Goal: Task Accomplishment & Management: Use online tool/utility

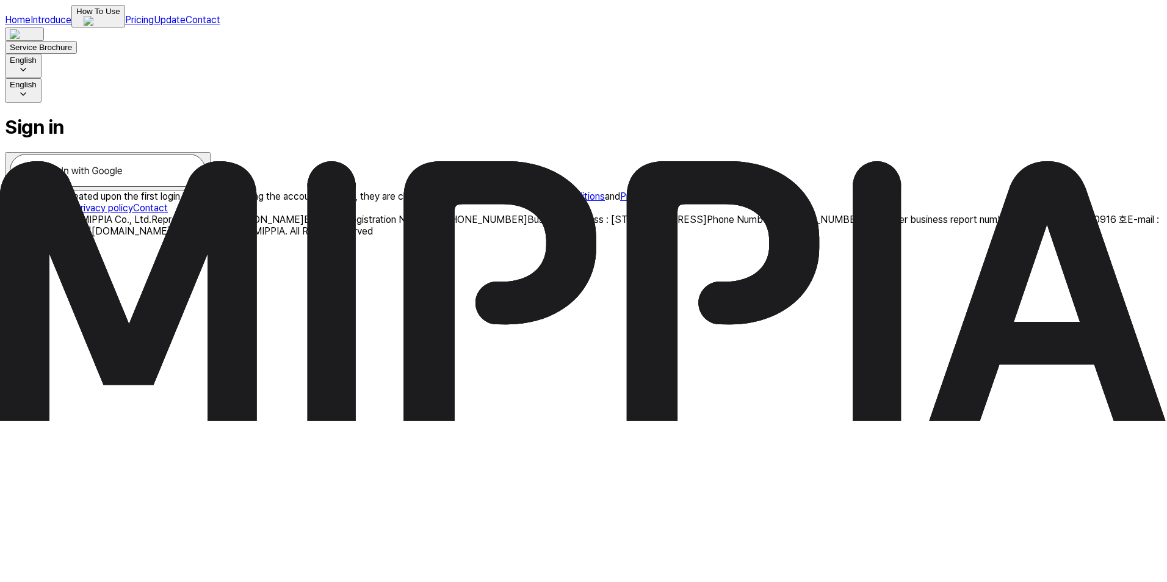
click at [206, 187] on img at bounding box center [108, 170] width 196 height 33
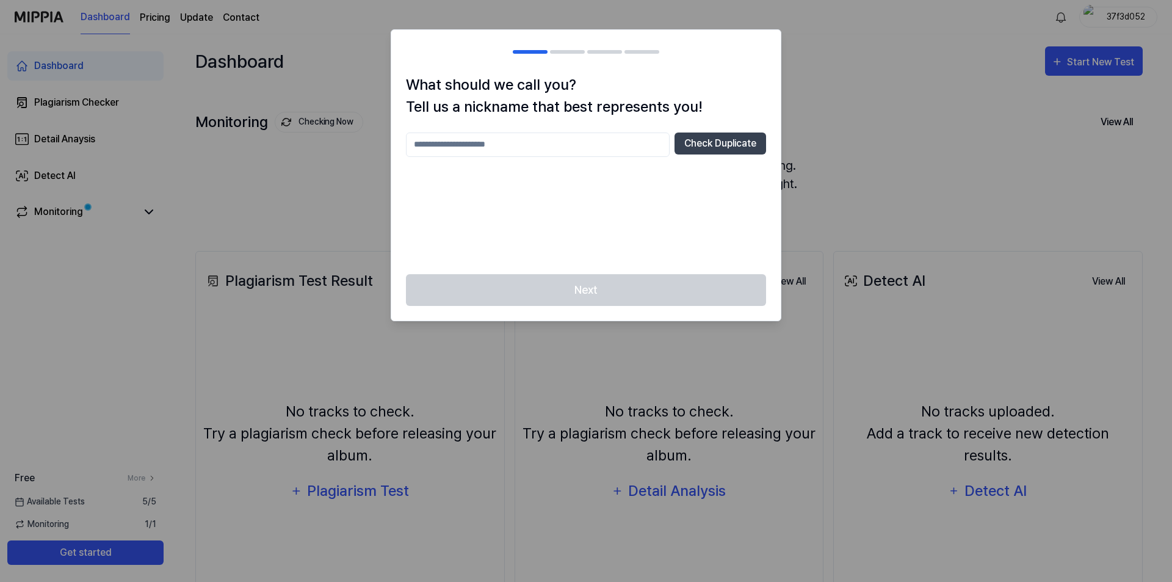
click at [570, 140] on input "text" at bounding box center [538, 144] width 264 height 24
type input "*****"
click at [704, 142] on button "Check Duplicate" at bounding box center [720, 143] width 92 height 22
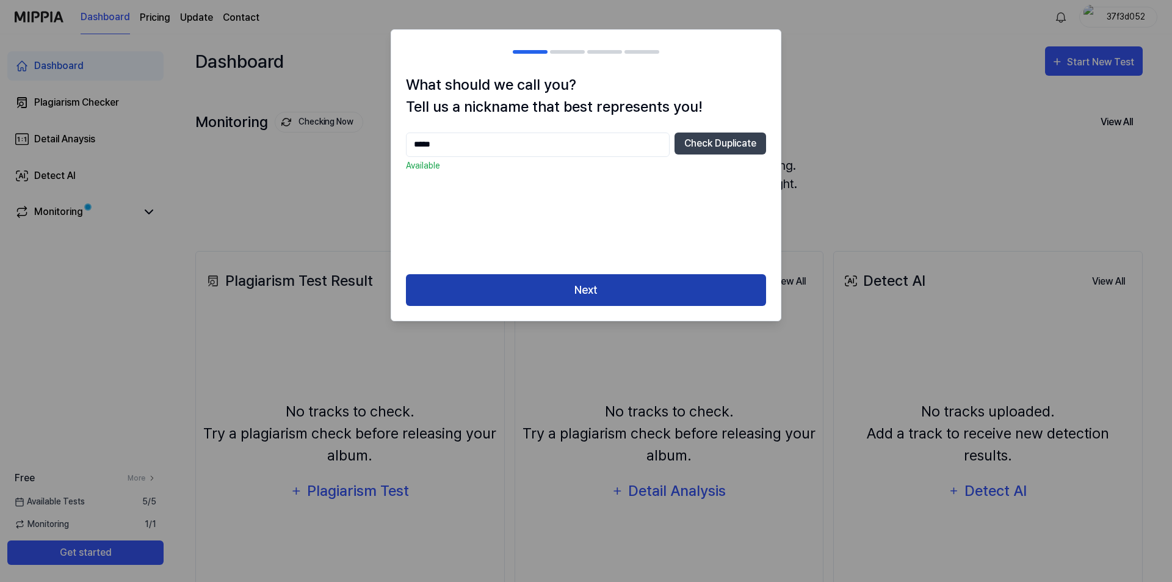
click at [606, 294] on button "Next" at bounding box center [586, 290] width 360 height 32
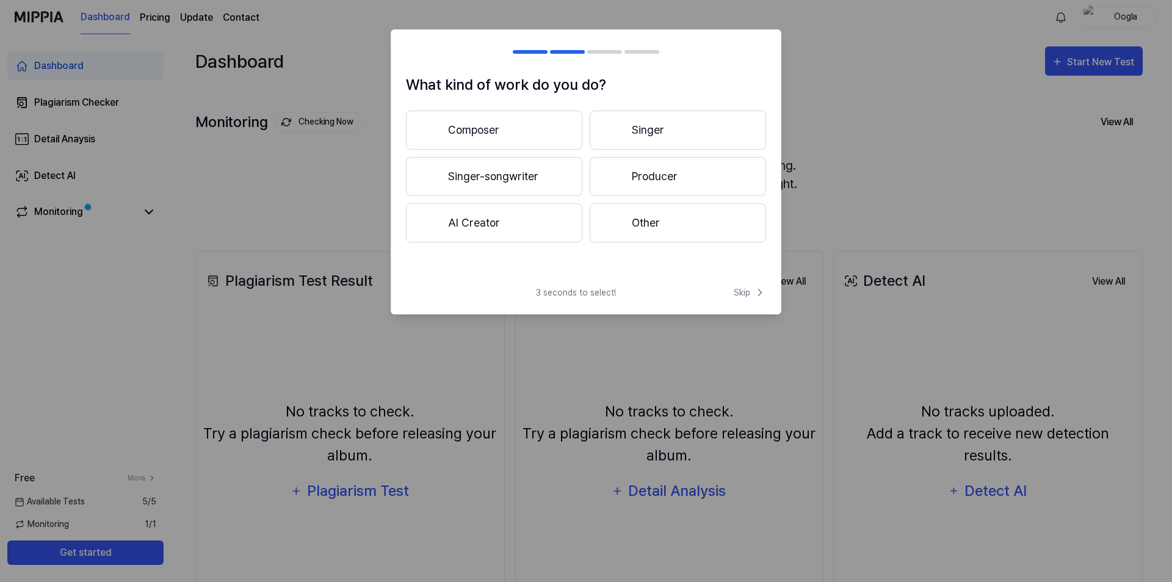
click at [664, 170] on button "Producer" at bounding box center [678, 176] width 176 height 39
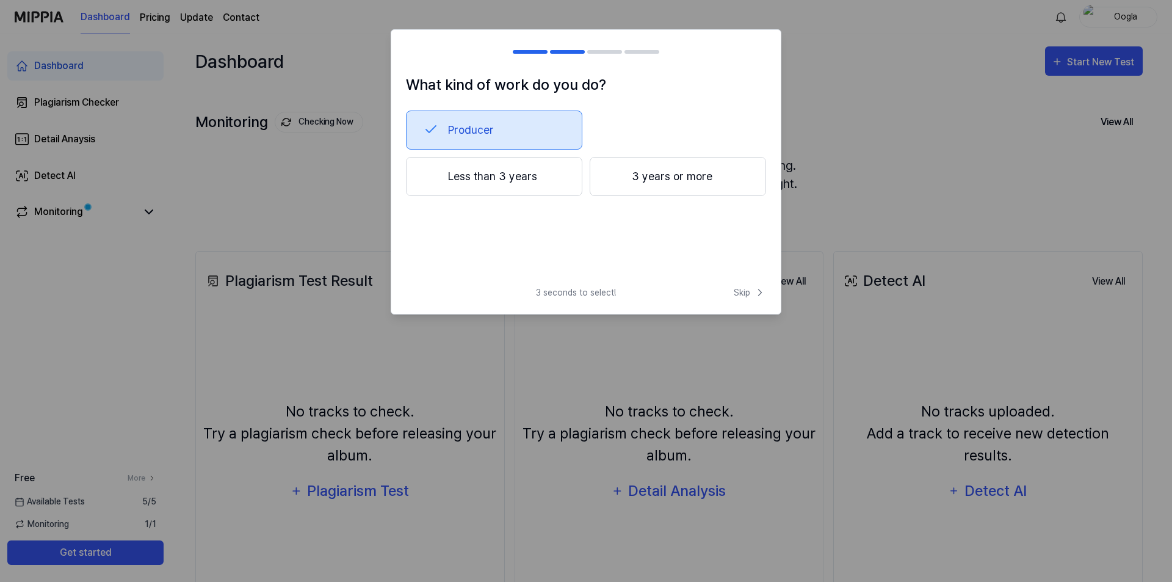
drag, startPoint x: 492, startPoint y: 181, endPoint x: 683, endPoint y: 214, distance: 193.3
click at [683, 214] on div "Producer Less than 3 years 3 years or more" at bounding box center [586, 173] width 360 height 127
click at [682, 179] on button "3 years or more" at bounding box center [678, 176] width 176 height 39
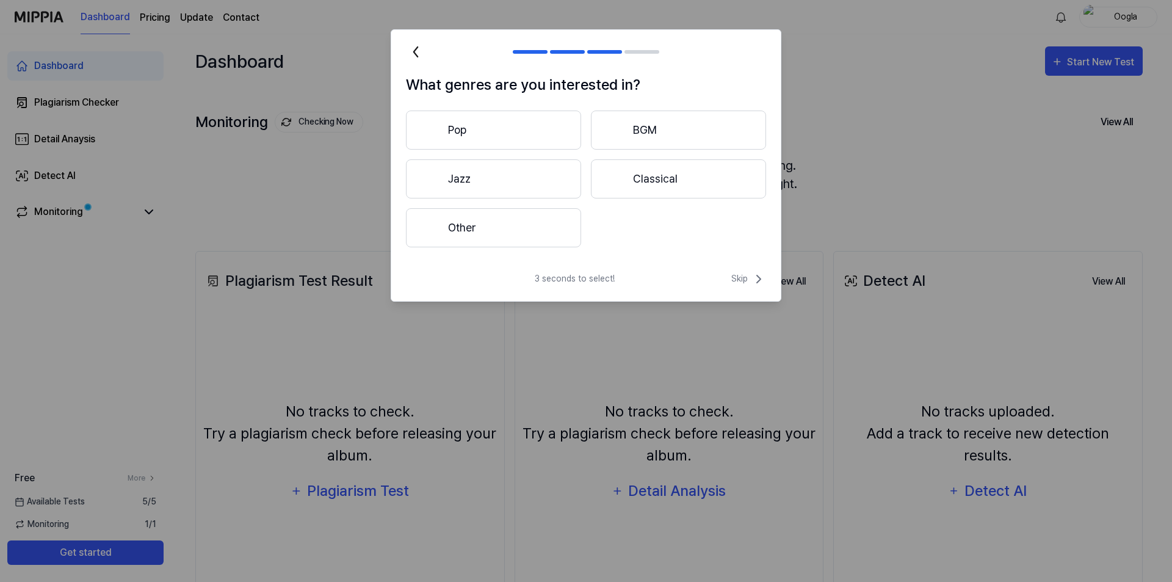
click at [491, 227] on button "Other" at bounding box center [493, 227] width 175 height 39
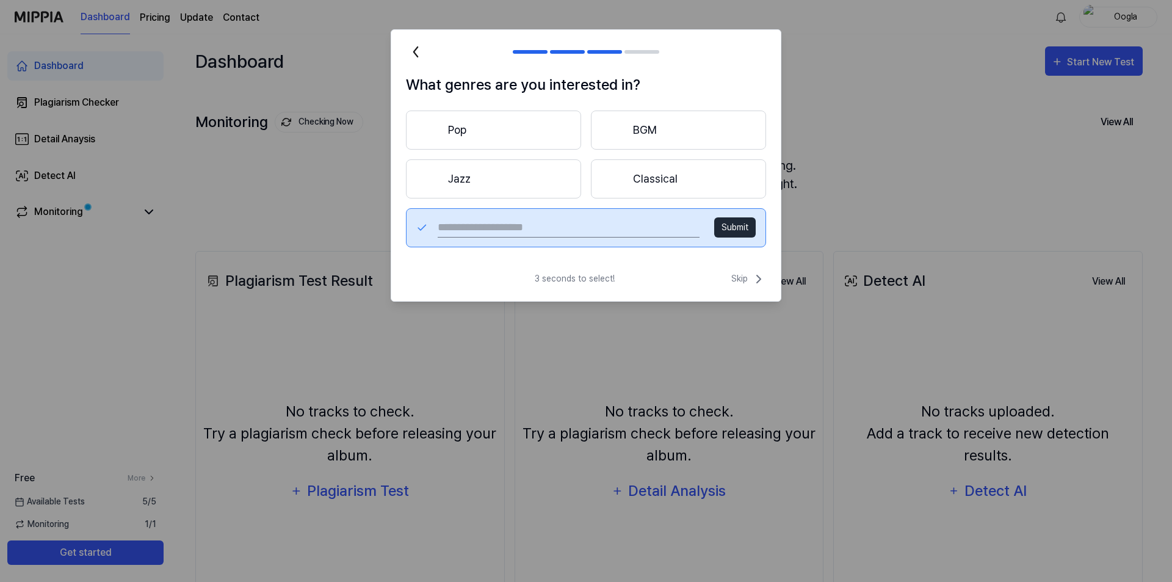
click at [608, 223] on input "text" at bounding box center [569, 228] width 262 height 20
type input "*********"
click at [727, 231] on button "Submit" at bounding box center [734, 227] width 41 height 20
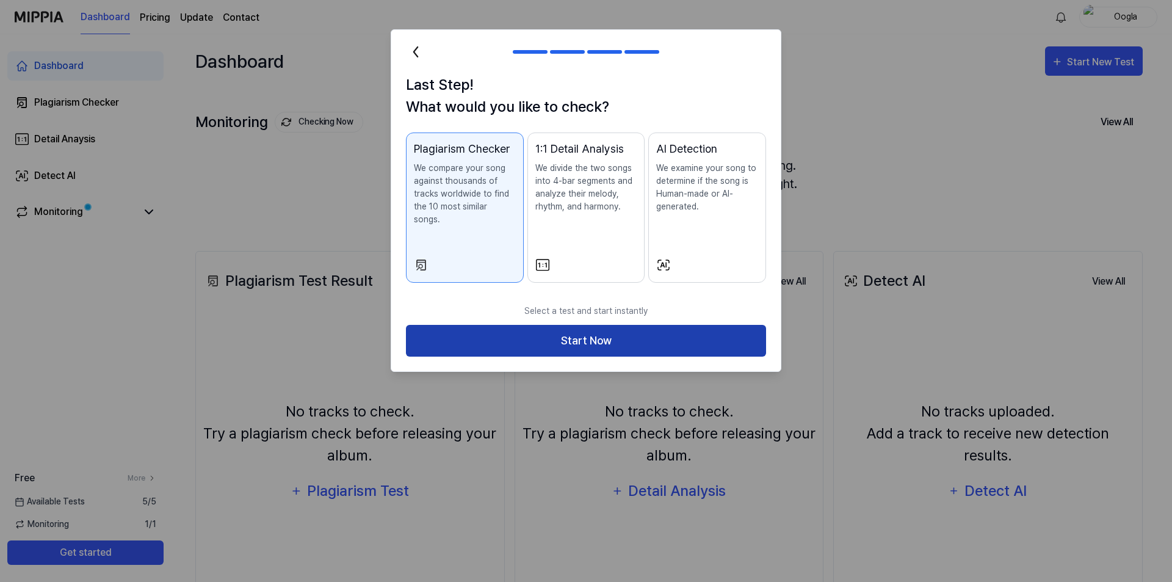
click at [585, 331] on button "Start Now" at bounding box center [586, 341] width 360 height 32
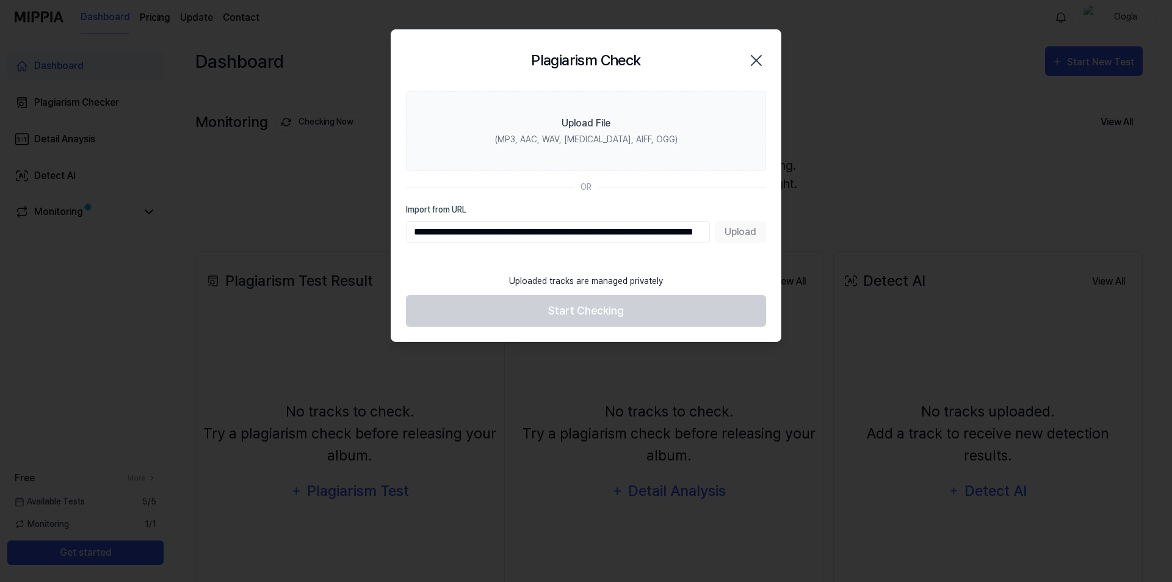
scroll to position [0, 93]
type input "**********"
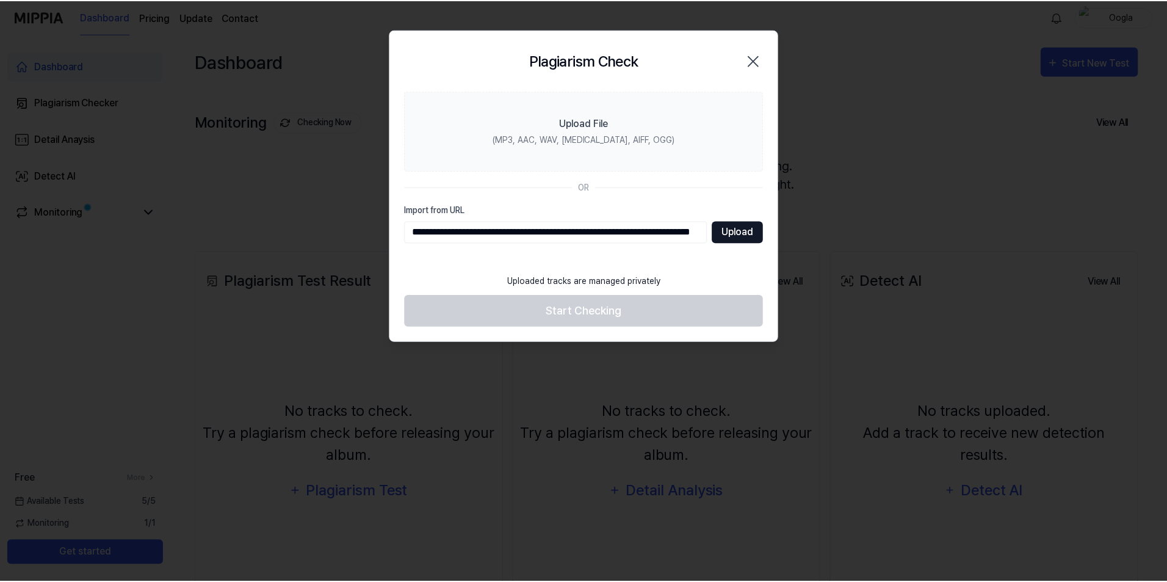
scroll to position [0, 0]
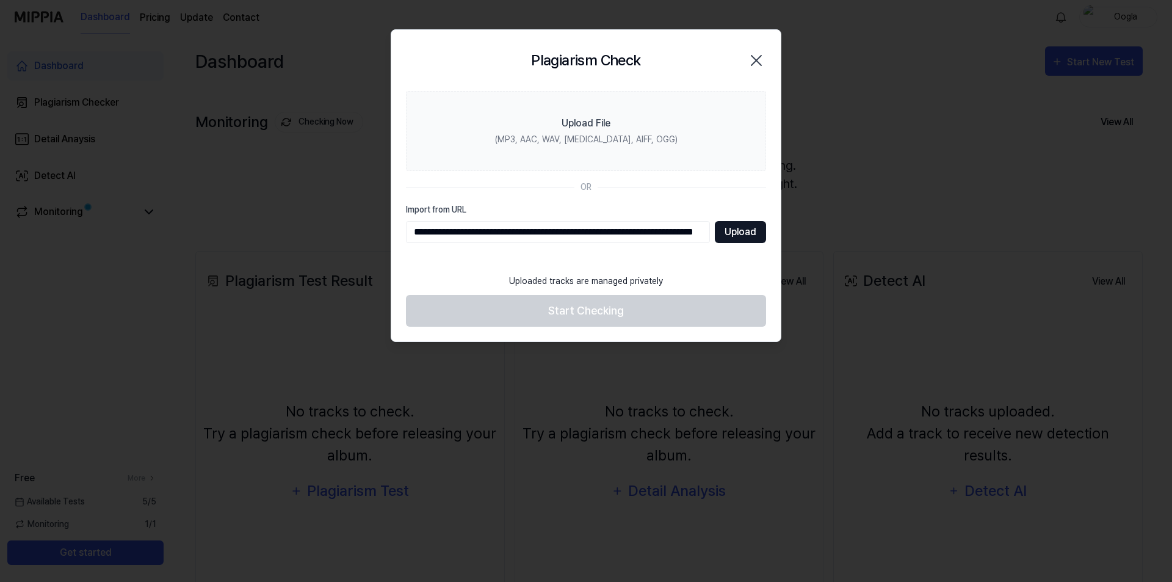
click at [744, 232] on button "Upload" at bounding box center [740, 232] width 51 height 22
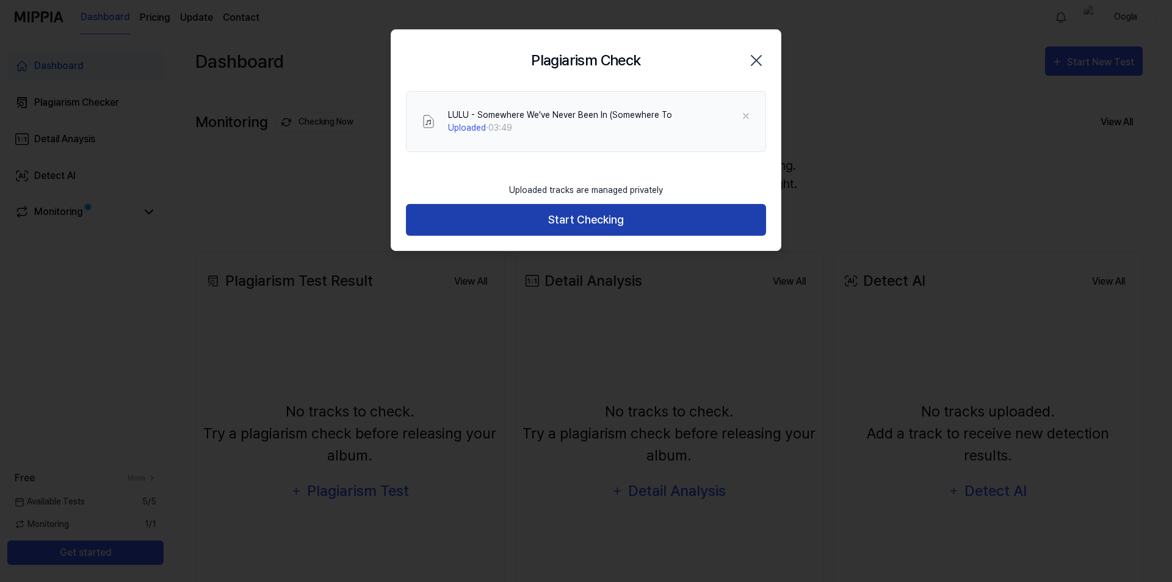
click at [607, 219] on button "Start Checking" at bounding box center [586, 220] width 360 height 32
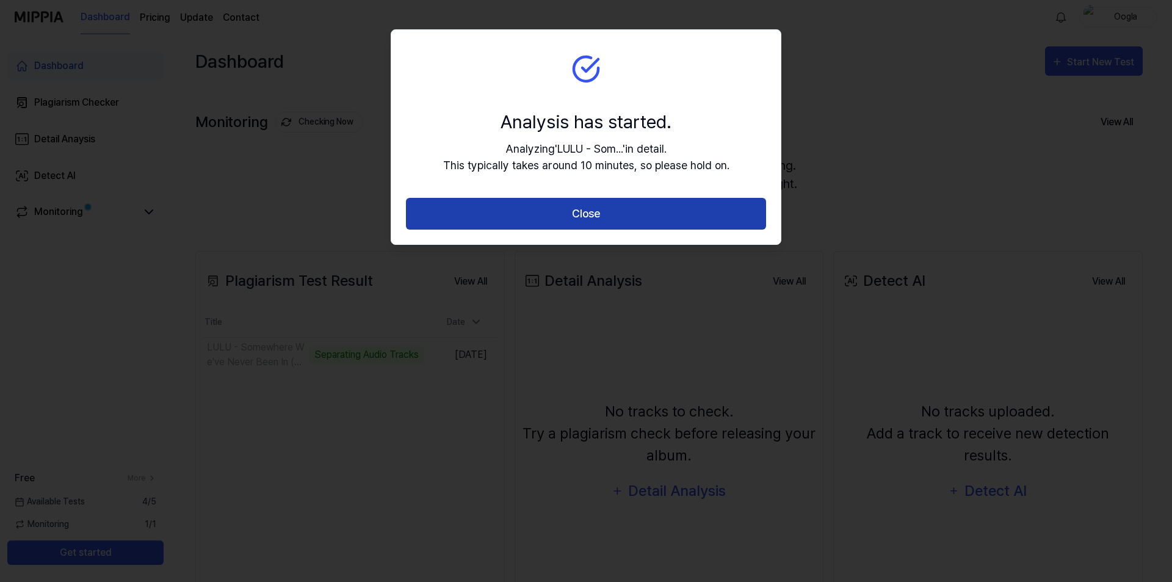
click at [602, 209] on button "Close" at bounding box center [586, 214] width 360 height 32
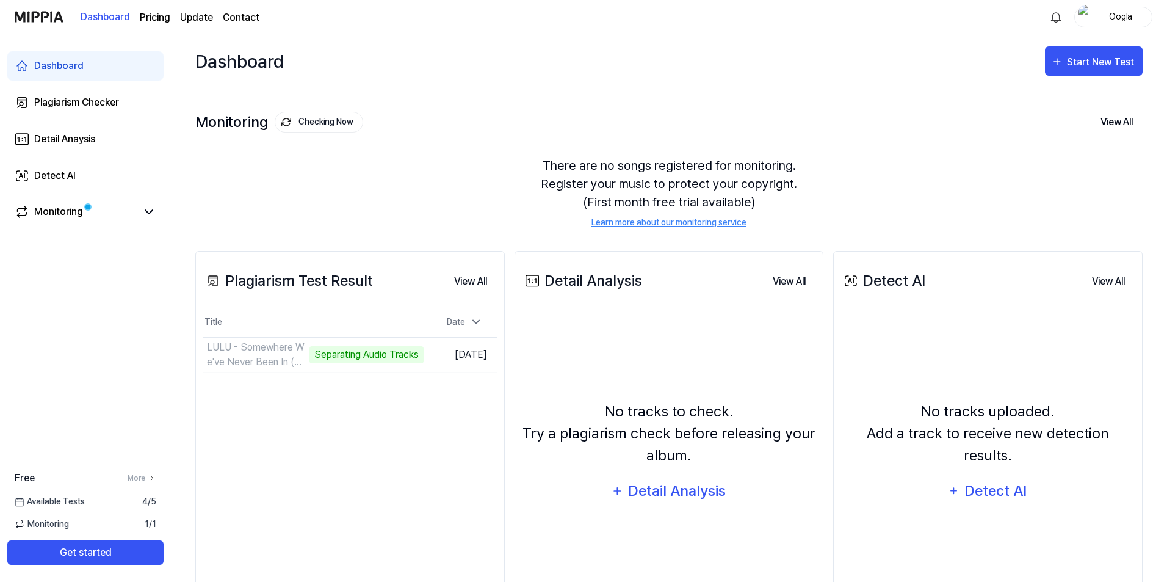
scroll to position [81, 0]
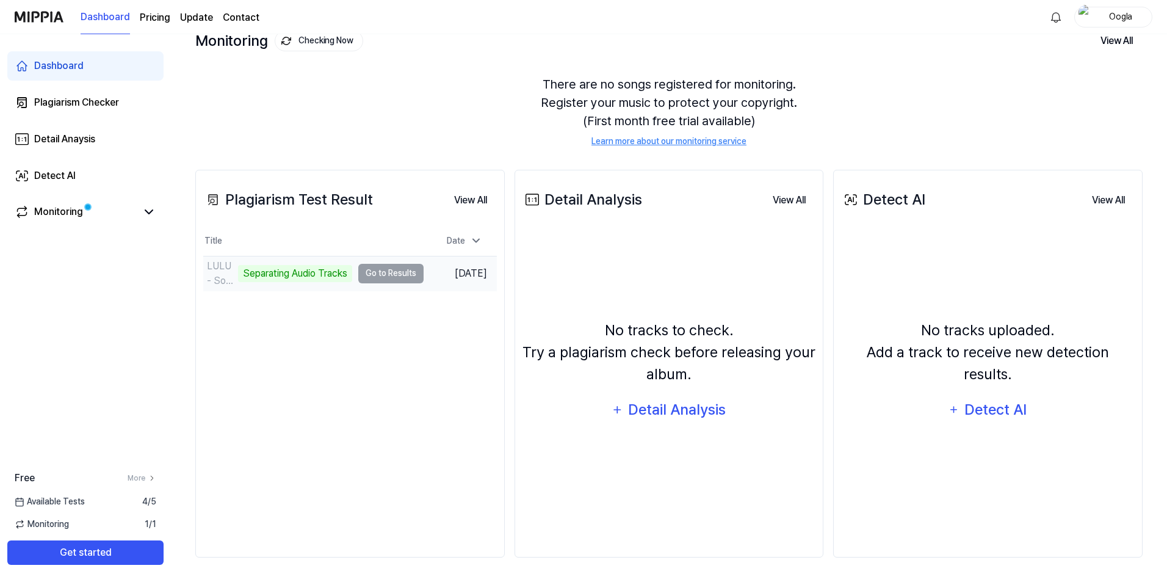
click at [364, 273] on td "LULU - Somewhere We've Never Been In (Somewhere To Separating Audio Tracks Go t…" at bounding box center [313, 273] width 220 height 34
click at [369, 275] on button "Go to Results" at bounding box center [390, 274] width 65 height 20
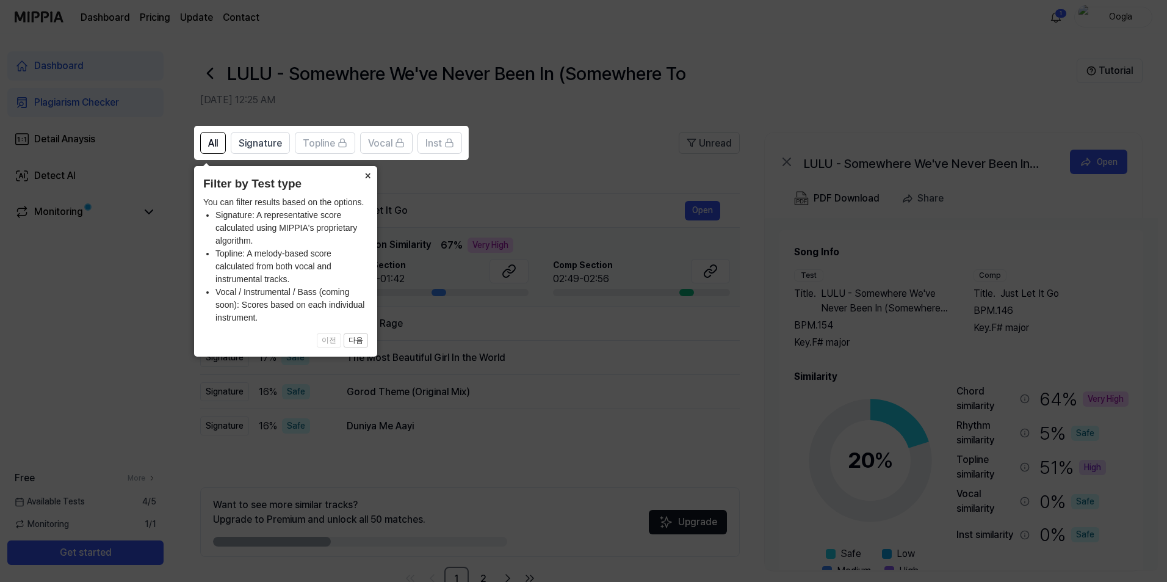
click at [367, 177] on button "×" at bounding box center [368, 174] width 20 height 17
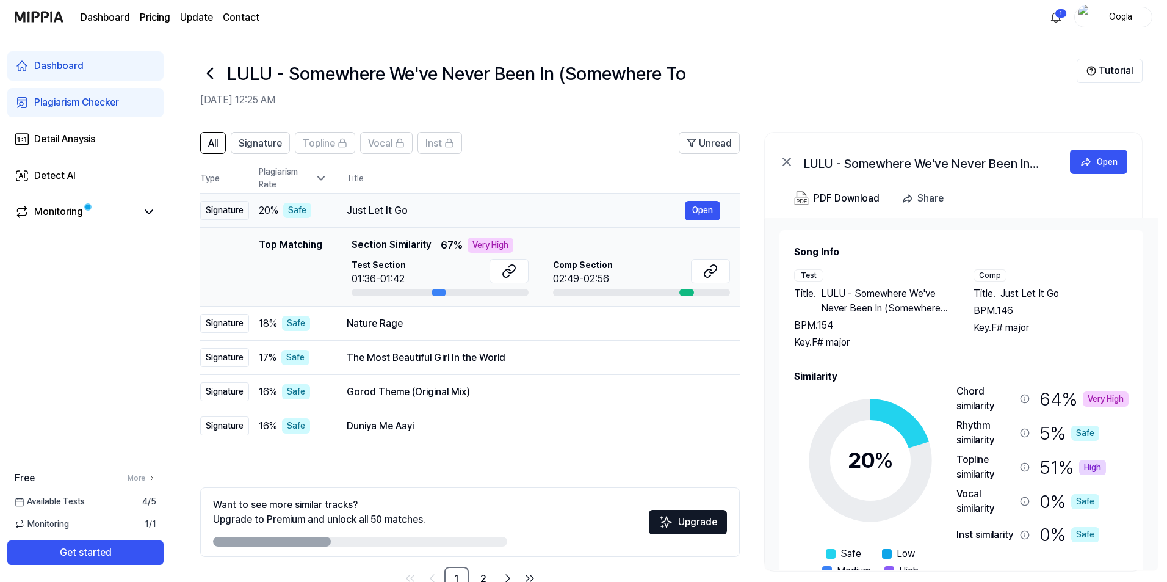
click at [394, 208] on div "Just Let It Go" at bounding box center [516, 210] width 338 height 15
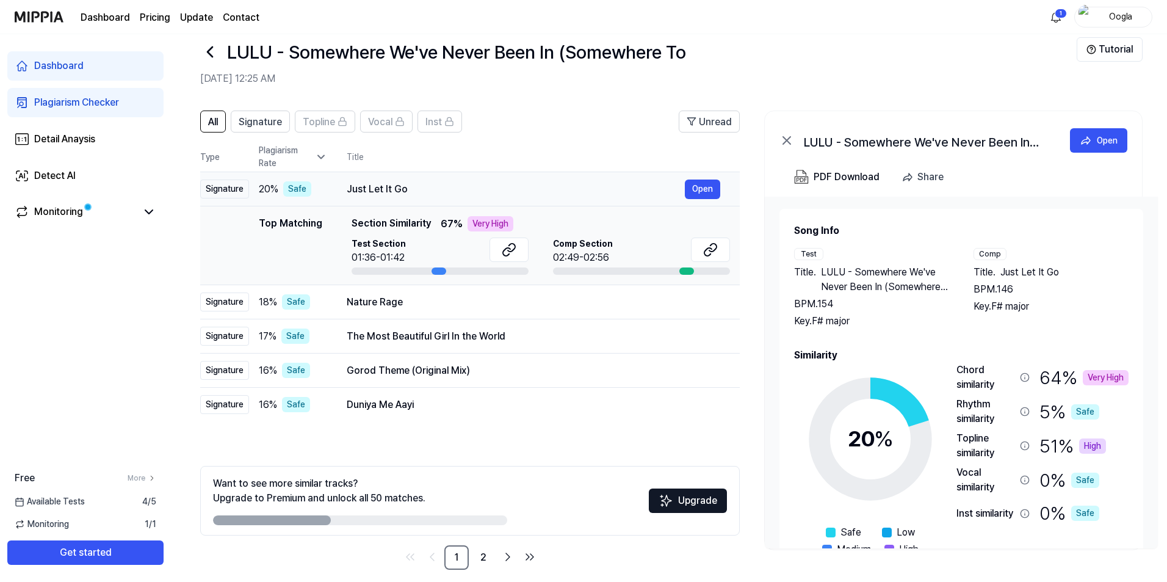
scroll to position [34, 0]
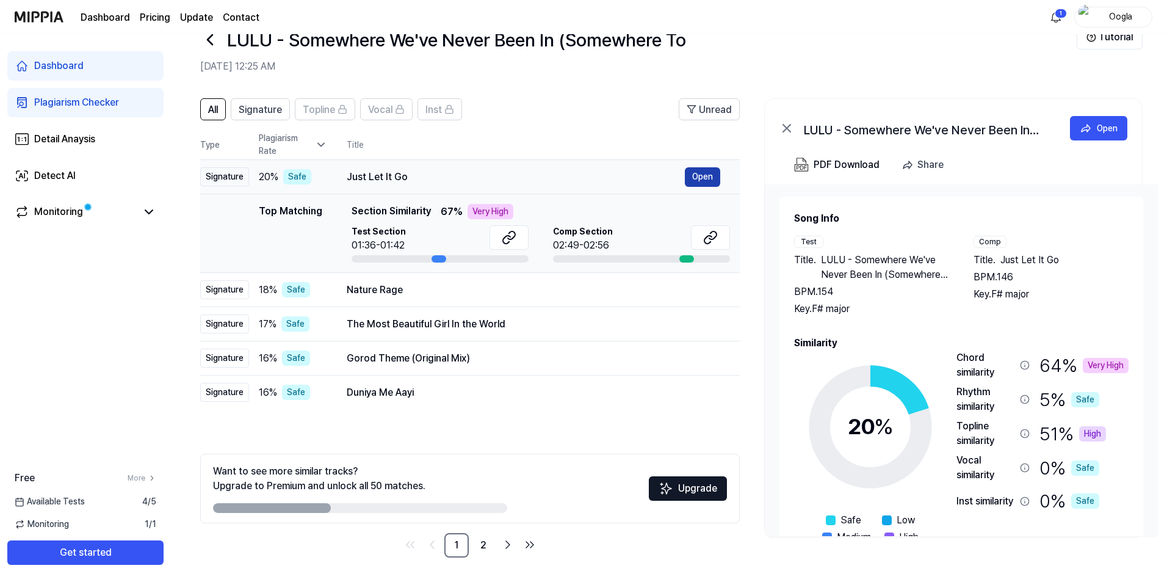
click at [704, 175] on button "Open" at bounding box center [702, 177] width 35 height 20
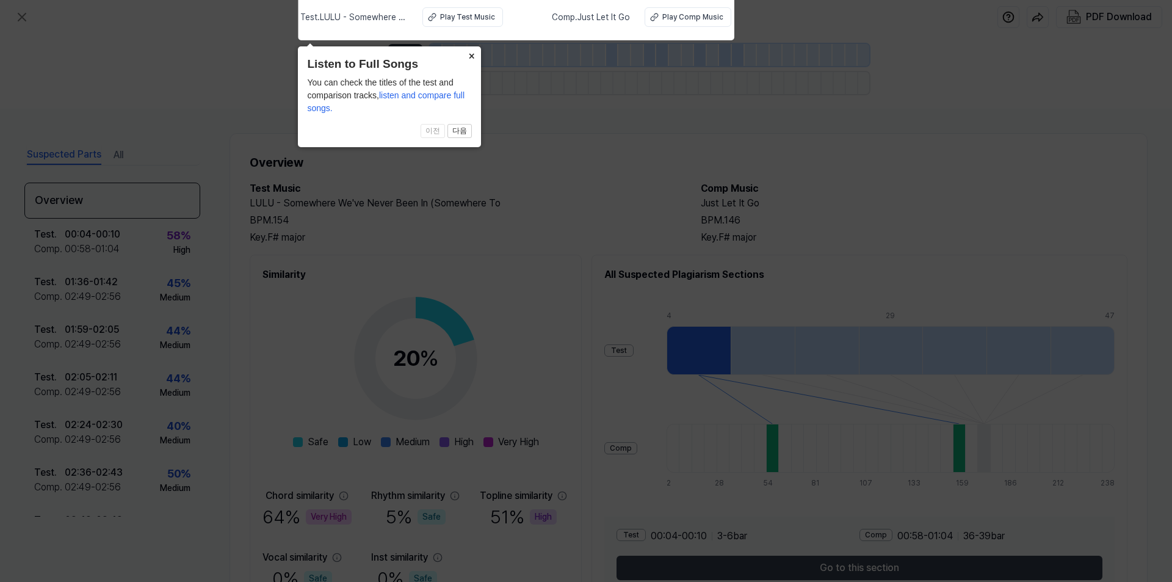
click at [474, 57] on button "×" at bounding box center [471, 54] width 20 height 17
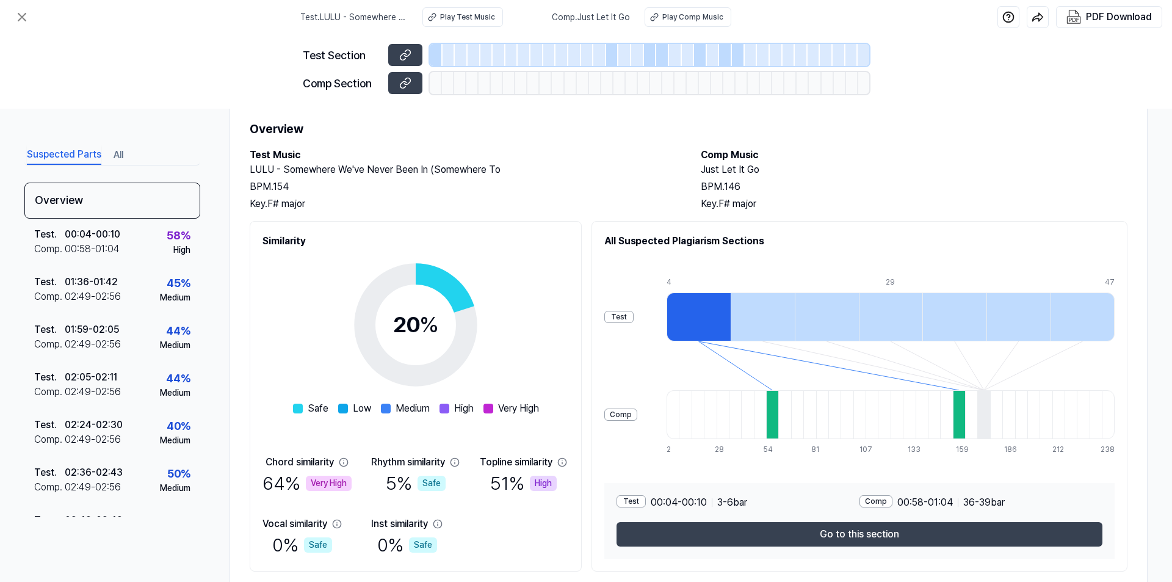
scroll to position [68, 0]
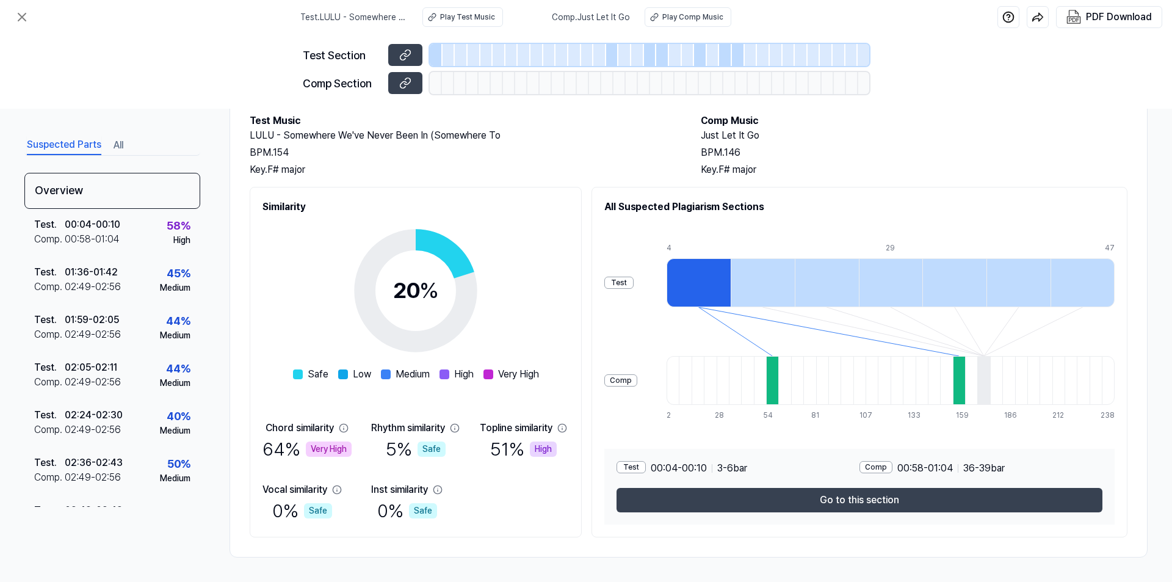
click at [708, 295] on div at bounding box center [698, 282] width 64 height 49
click at [782, 497] on button "Go to this section" at bounding box center [859, 500] width 486 height 24
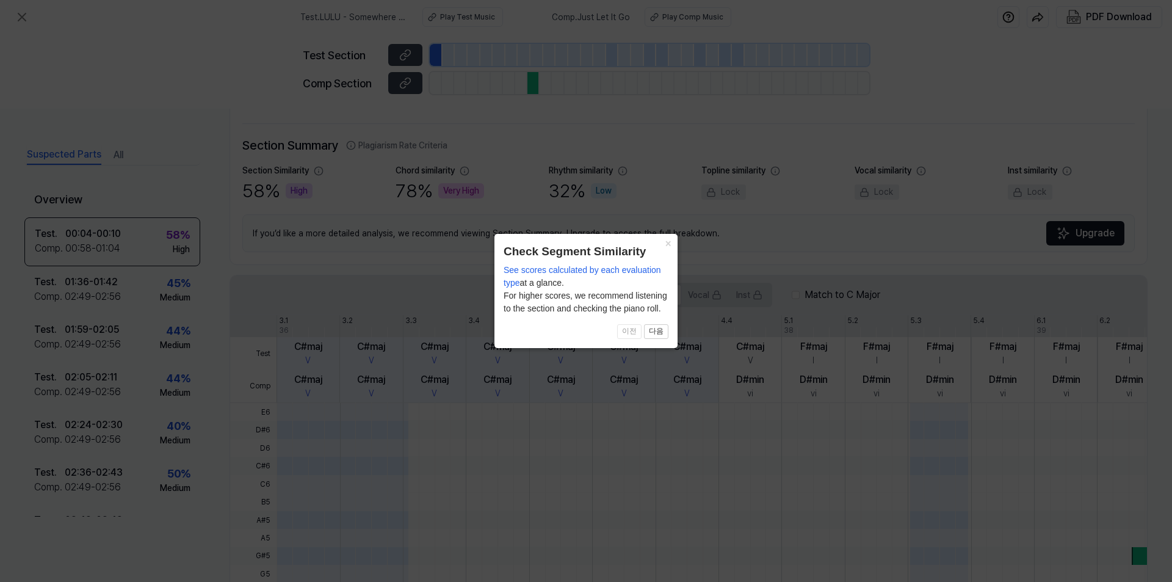
scroll to position [256, 0]
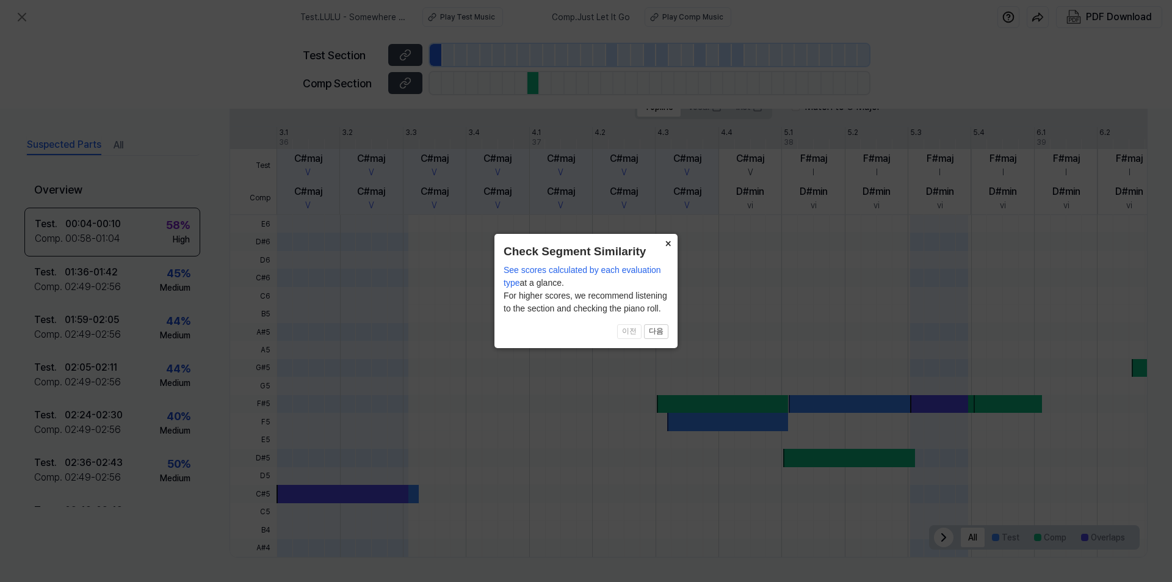
click at [662, 243] on button "×" at bounding box center [668, 242] width 20 height 17
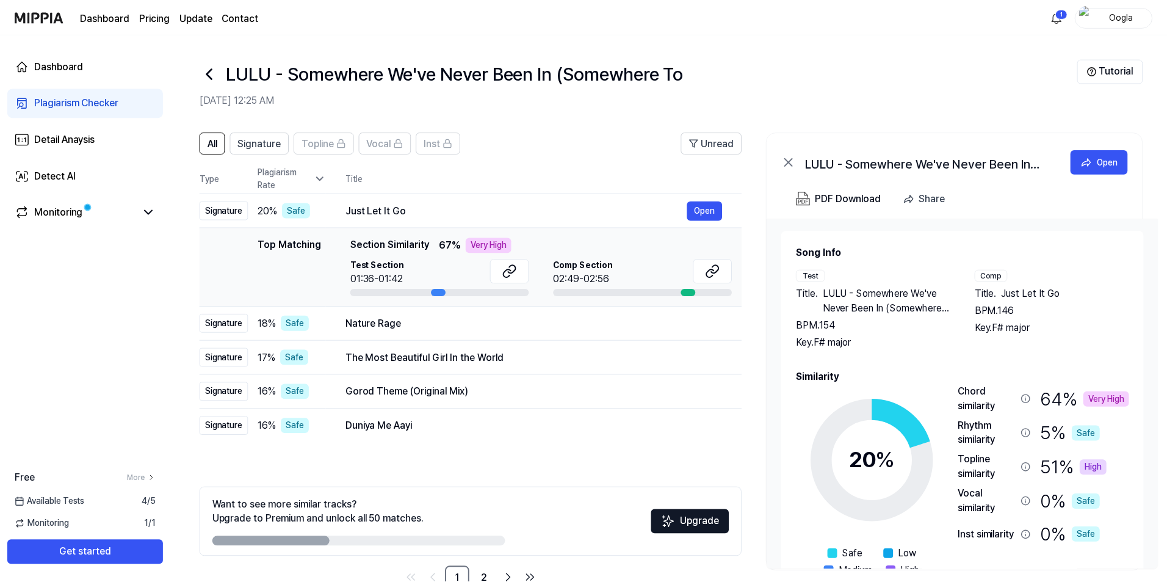
scroll to position [34, 0]
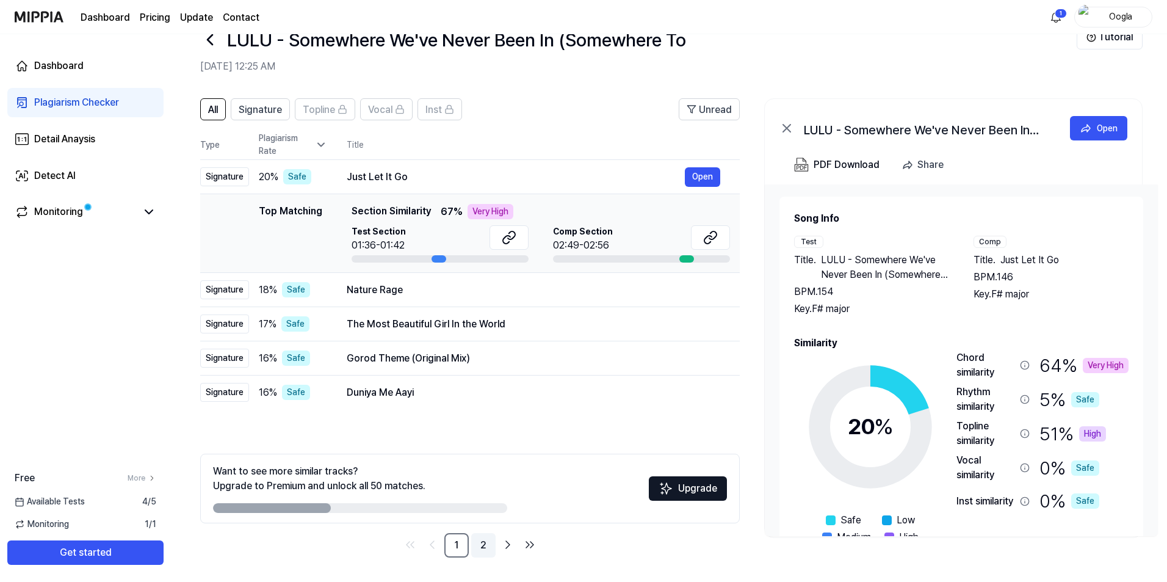
click at [486, 550] on link "2" at bounding box center [483, 545] width 24 height 24
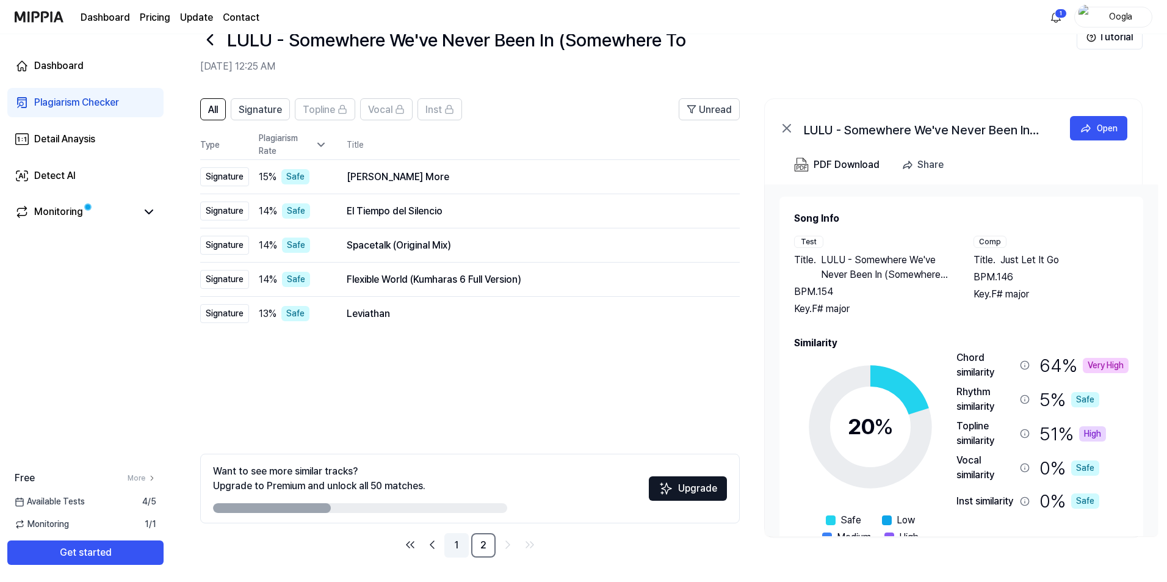
click at [458, 549] on link "1" at bounding box center [456, 545] width 24 height 24
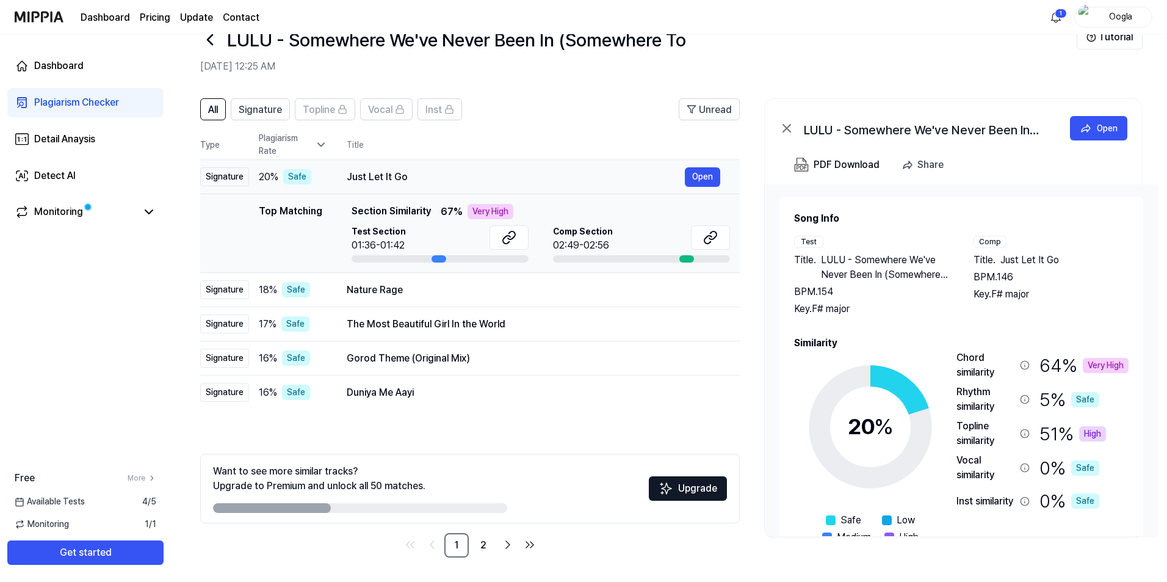
click at [353, 176] on div "Just Let It Go" at bounding box center [516, 177] width 338 height 15
click at [316, 179] on div "20 % Safe" at bounding box center [293, 176] width 68 height 15
click at [699, 175] on button "Open" at bounding box center [702, 177] width 35 height 20
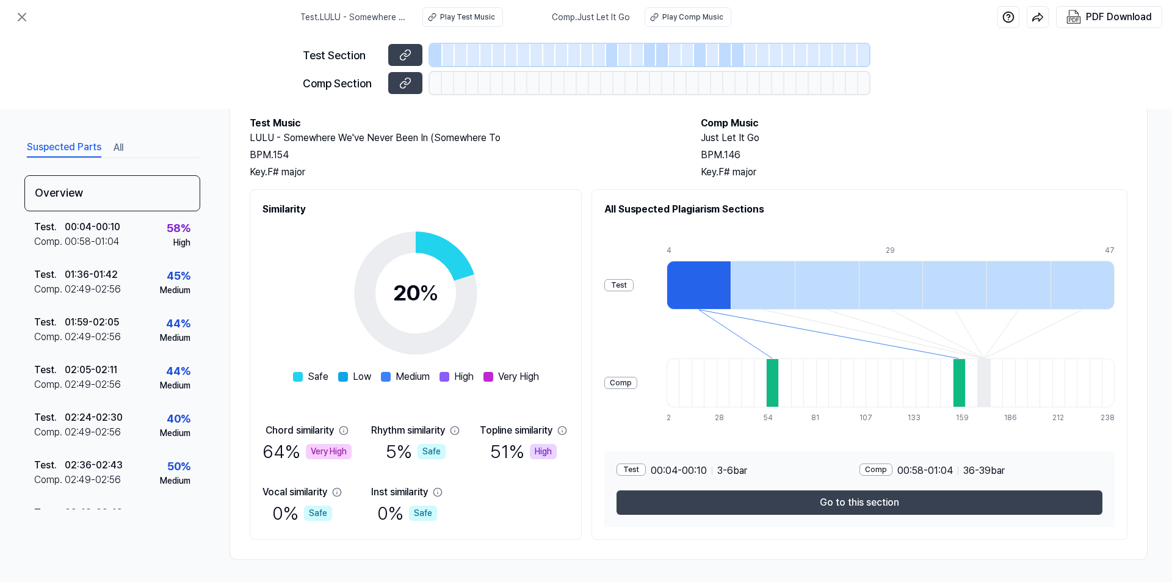
scroll to position [68, 0]
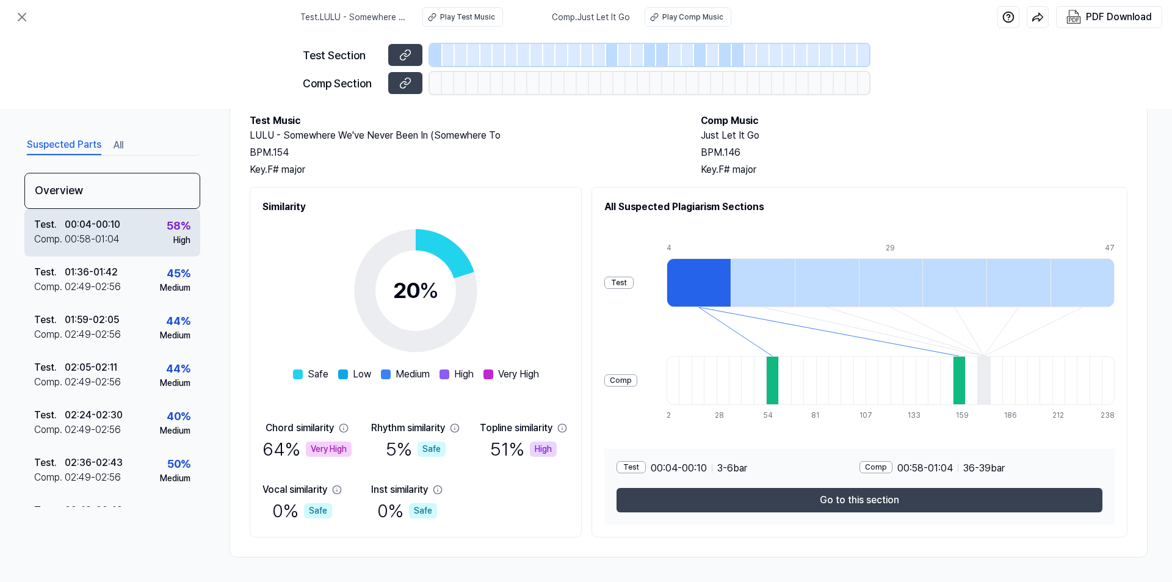
click at [51, 232] on div "Comp ." at bounding box center [49, 239] width 31 height 15
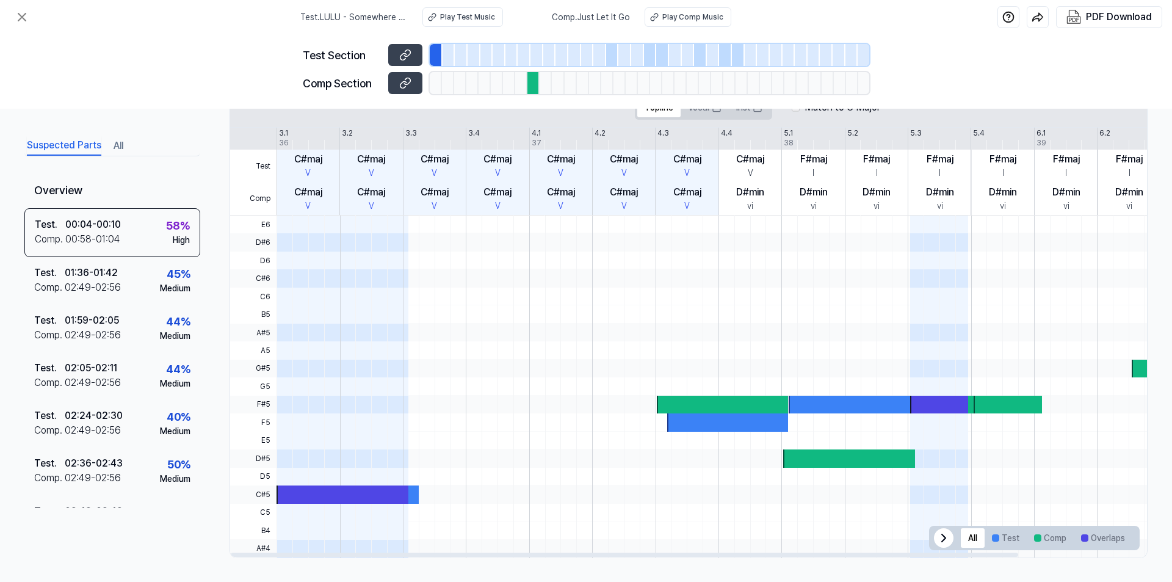
scroll to position [256, 0]
click at [741, 402] on div at bounding box center [723, 404] width 132 height 18
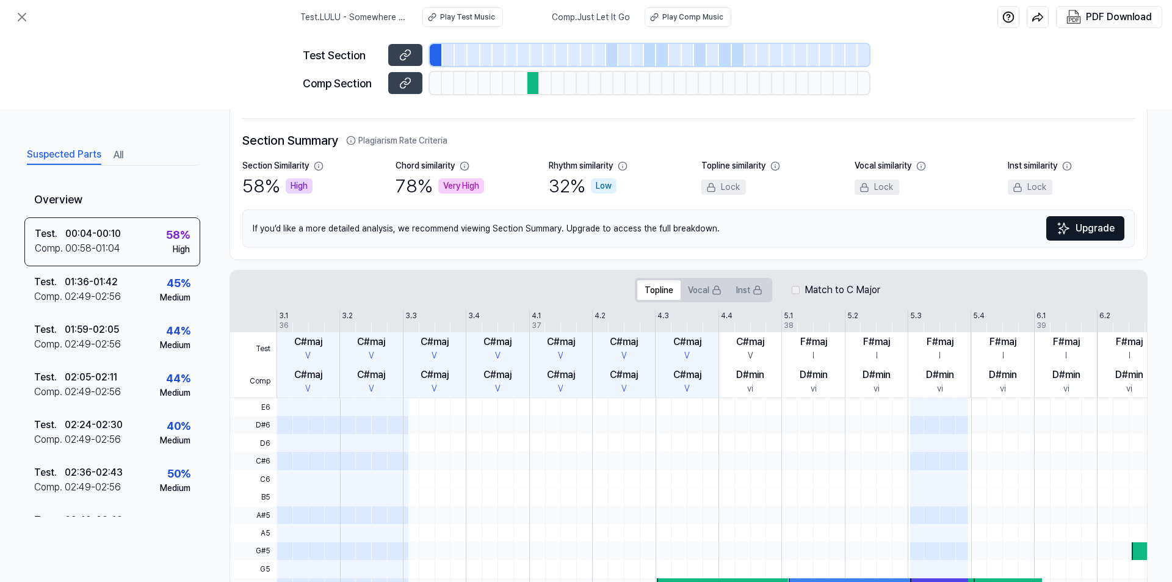
scroll to position [0, 0]
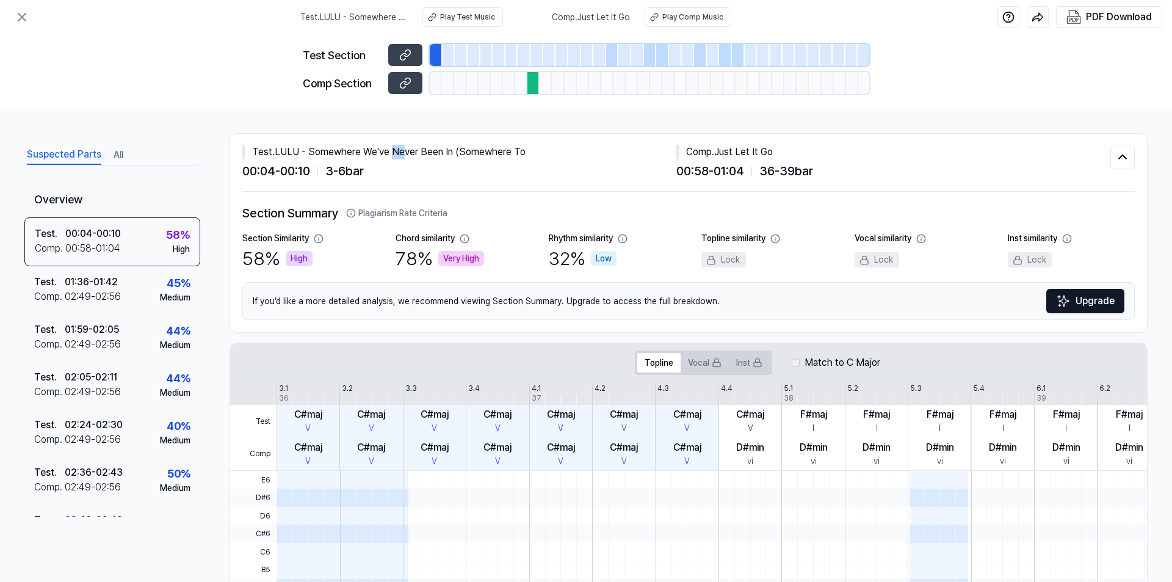
drag, startPoint x: 395, startPoint y: 154, endPoint x: 421, endPoint y: 154, distance: 26.2
click at [416, 154] on div "Test . LULU - Somewhere We've Never Been In (Somewhere To" at bounding box center [459, 152] width 434 height 15
drag, startPoint x: 658, startPoint y: 158, endPoint x: 759, endPoint y: 158, distance: 100.1
click at [665, 159] on div "Test . LULU - Somewhere We've Never Been In (Somewhere To" at bounding box center [459, 152] width 434 height 15
click at [759, 158] on div "Comp . Just Let It Go" at bounding box center [893, 152] width 434 height 15
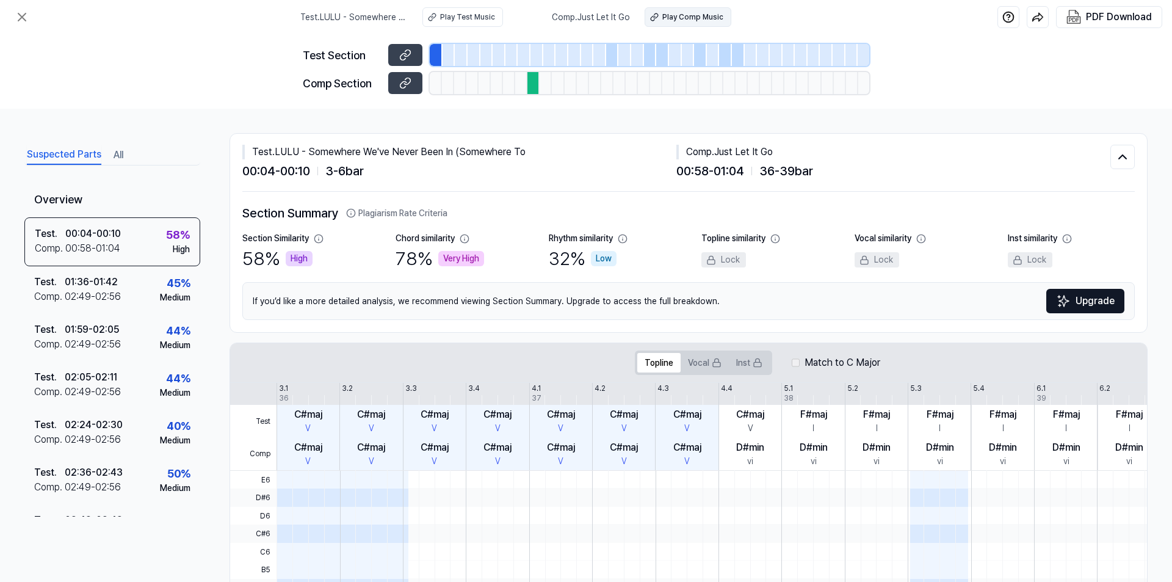
click at [679, 20] on div "Play Comp Music" at bounding box center [692, 17] width 61 height 11
drag, startPoint x: 672, startPoint y: 173, endPoint x: 740, endPoint y: 173, distance: 67.7
click at [740, 173] on div "Test . LULU - Somewhere We've Never Been In (Somewhere To 00:04 - 00:10 3 - 6 b…" at bounding box center [676, 162] width 868 height 35
click at [740, 173] on span "00:58 - 01:04" at bounding box center [710, 171] width 68 height 18
drag, startPoint x: 673, startPoint y: 172, endPoint x: 715, endPoint y: 171, distance: 41.5
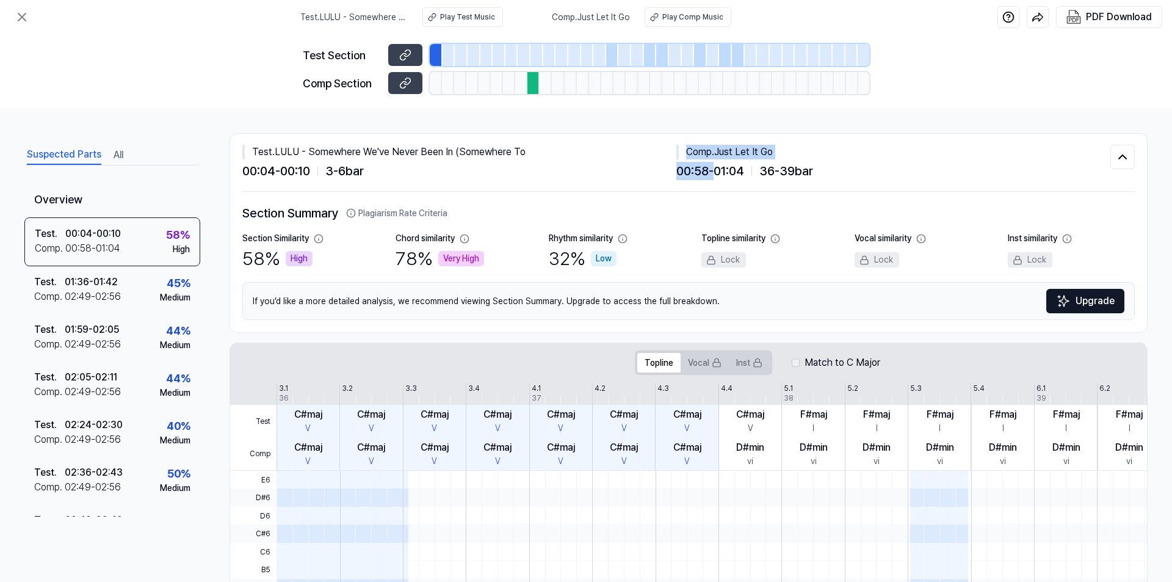
click at [715, 171] on div "Test . LULU - Somewhere We've Never Been In (Somewhere To 00:04 - 00:10 3 - 6 b…" at bounding box center [676, 162] width 868 height 35
click at [737, 173] on span "00:58 - 01:04" at bounding box center [710, 171] width 68 height 18
drag, startPoint x: 741, startPoint y: 173, endPoint x: 672, endPoint y: 175, distance: 69.6
click at [672, 175] on div "Test . LULU - Somewhere We've Never Been In (Somewhere To 00:04 - 00:10 3 - 6 b…" at bounding box center [676, 162] width 868 height 35
click at [734, 171] on span "00:58 - 01:04" at bounding box center [710, 171] width 68 height 18
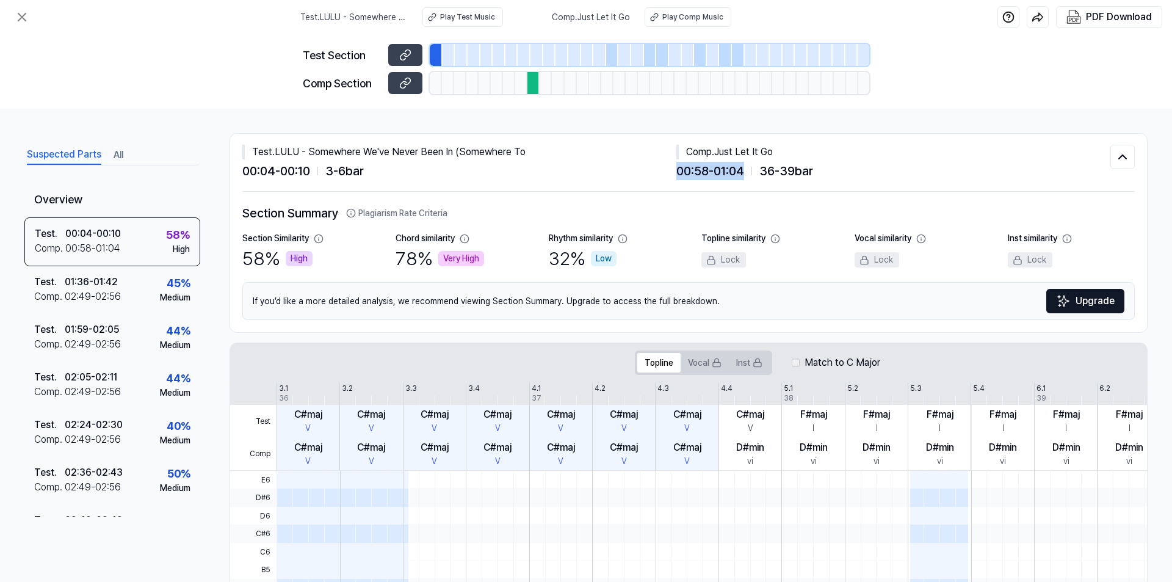
drag, startPoint x: 746, startPoint y: 171, endPoint x: 676, endPoint y: 173, distance: 70.2
click at [676, 173] on div "00:58 - 01:04 36 - 39 bar" at bounding box center [893, 171] width 434 height 18
copy span "00:58 - 01:04"
drag, startPoint x: 261, startPoint y: 167, endPoint x: 309, endPoint y: 166, distance: 48.8
click at [314, 166] on div "00:04 - 00:10 3 - 6 bar" at bounding box center [459, 171] width 434 height 18
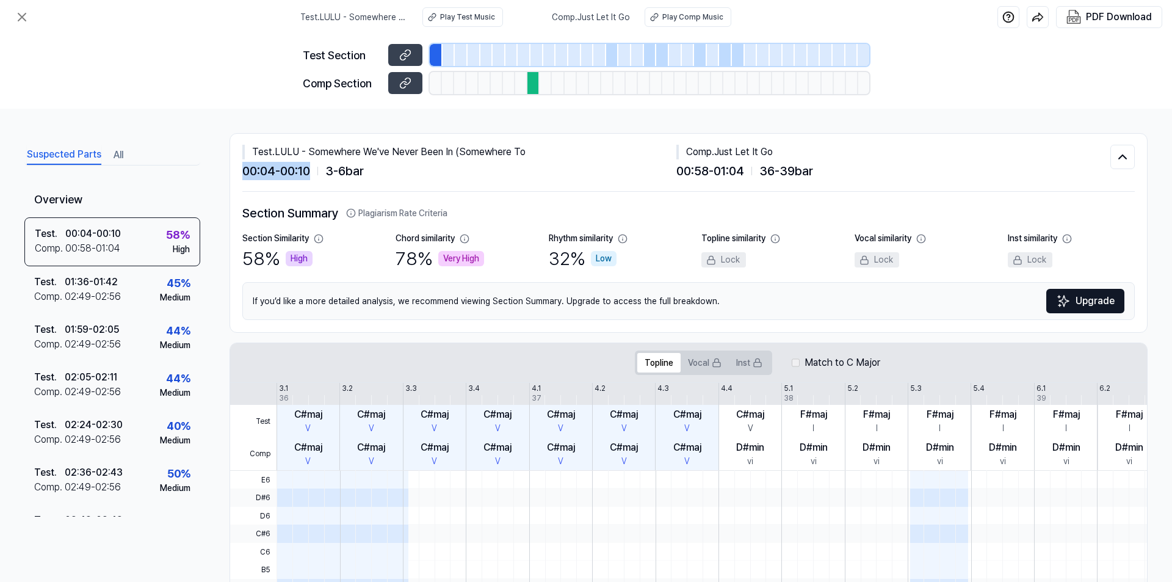
drag, startPoint x: 240, startPoint y: 165, endPoint x: 313, endPoint y: 170, distance: 73.4
click at [313, 170] on div "Test . LULU - Somewhere We've Never Been In (Somewhere To 00:04 - 00:10 3 - 6 b…" at bounding box center [688, 233] width 917 height 198
copy span "00:04 - 00:10"
click at [497, 169] on div "00:04 - 00:10 3 - 6 bar" at bounding box center [459, 171] width 434 height 18
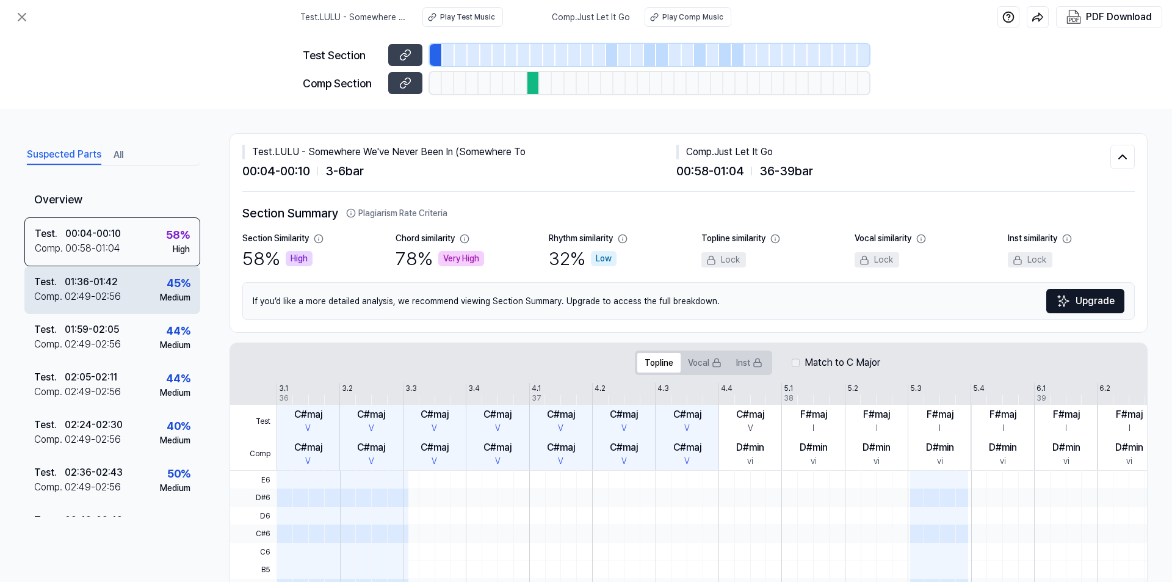
click at [107, 290] on div "02:49 - 02:56" at bounding box center [93, 296] width 56 height 15
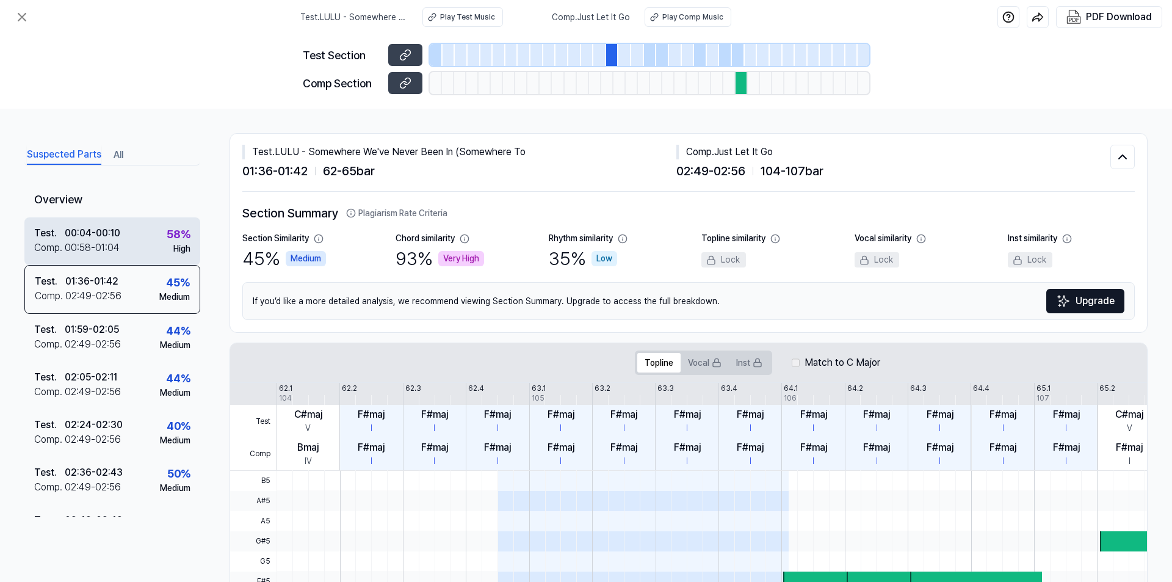
click at [133, 237] on div "Test . 00:04 - 00:10 Comp . 00:58 - 01:04 58 % High" at bounding box center [112, 241] width 176 height 48
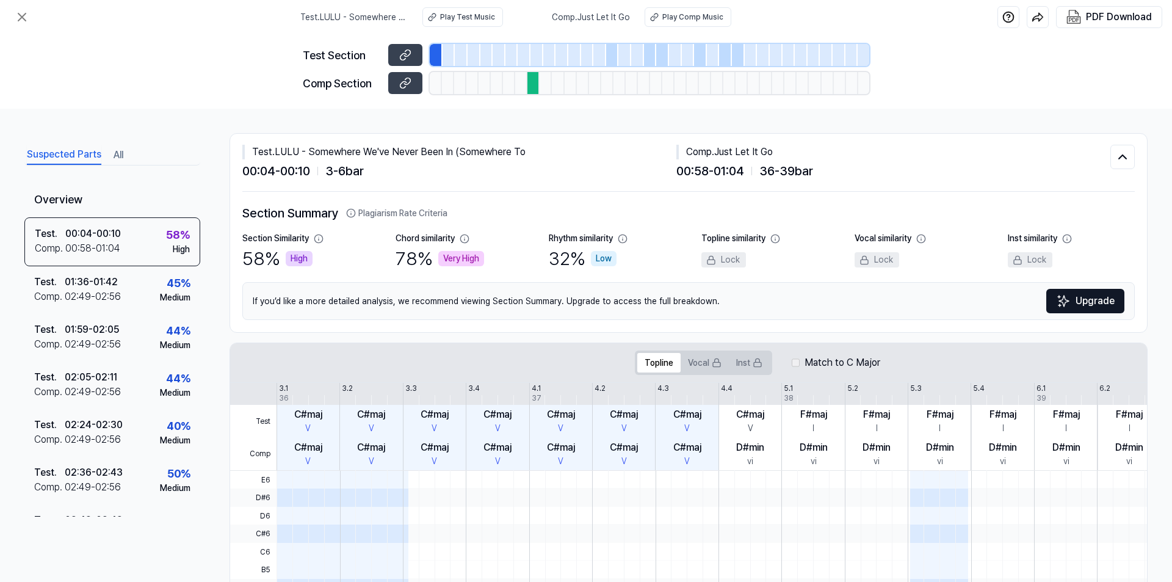
click at [116, 154] on button "All" at bounding box center [119, 155] width 10 height 20
